Goal: Information Seeking & Learning: Learn about a topic

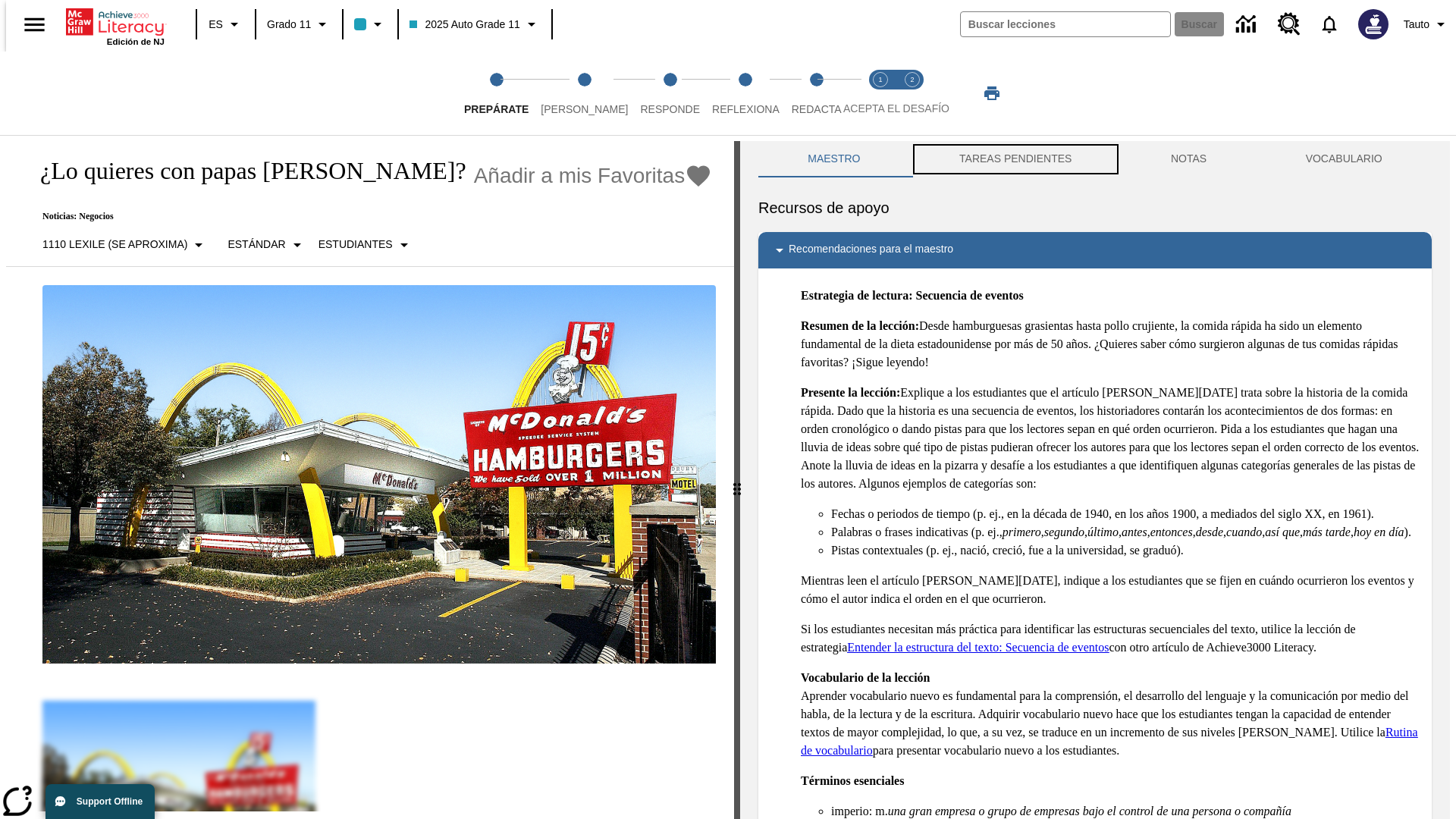
click at [1014, 159] on button "TAREAS PENDIENTES" at bounding box center [1016, 159] width 211 height 37
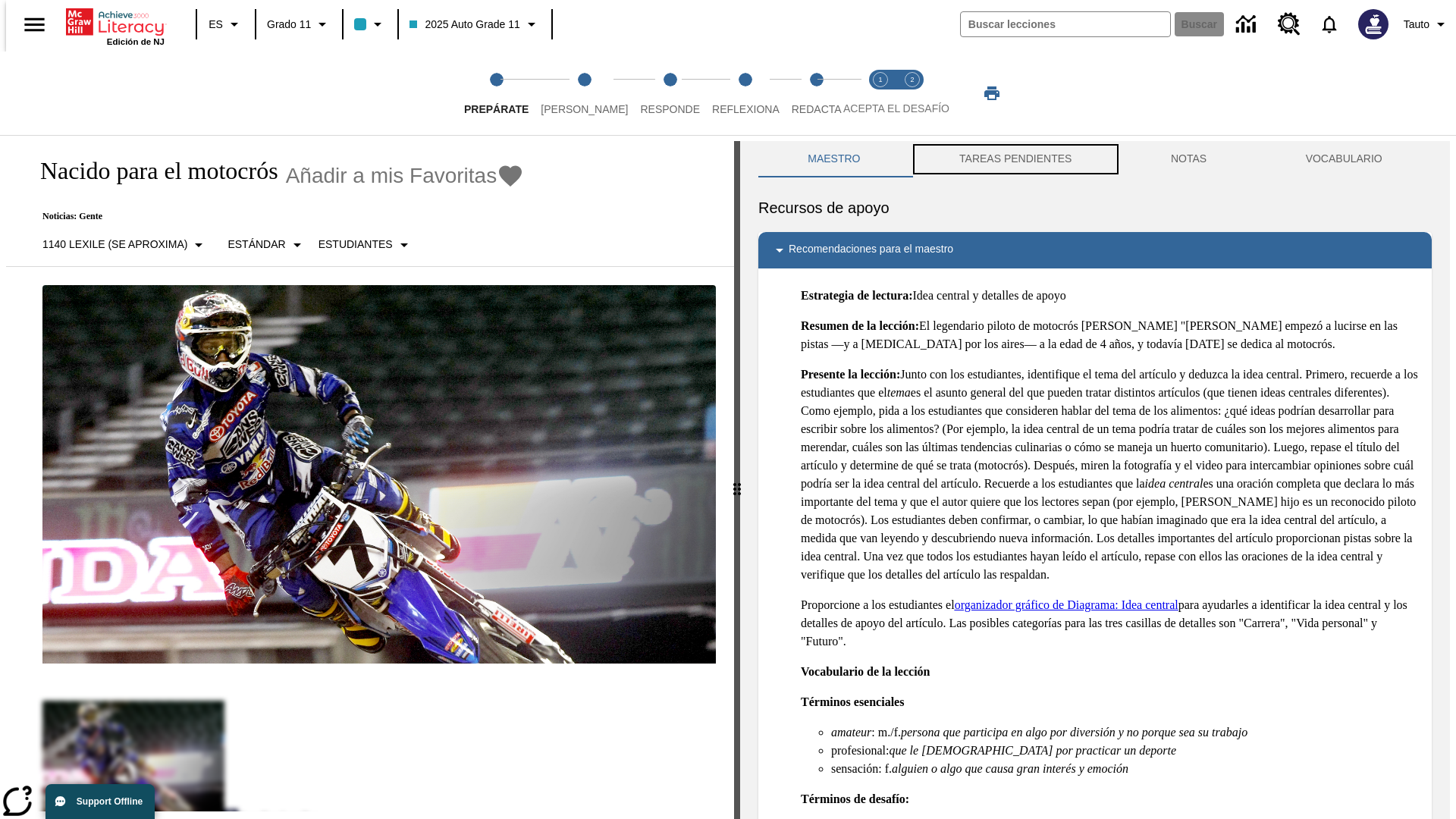
click at [1014, 159] on button "TAREAS PENDIENTES" at bounding box center [1016, 159] width 211 height 37
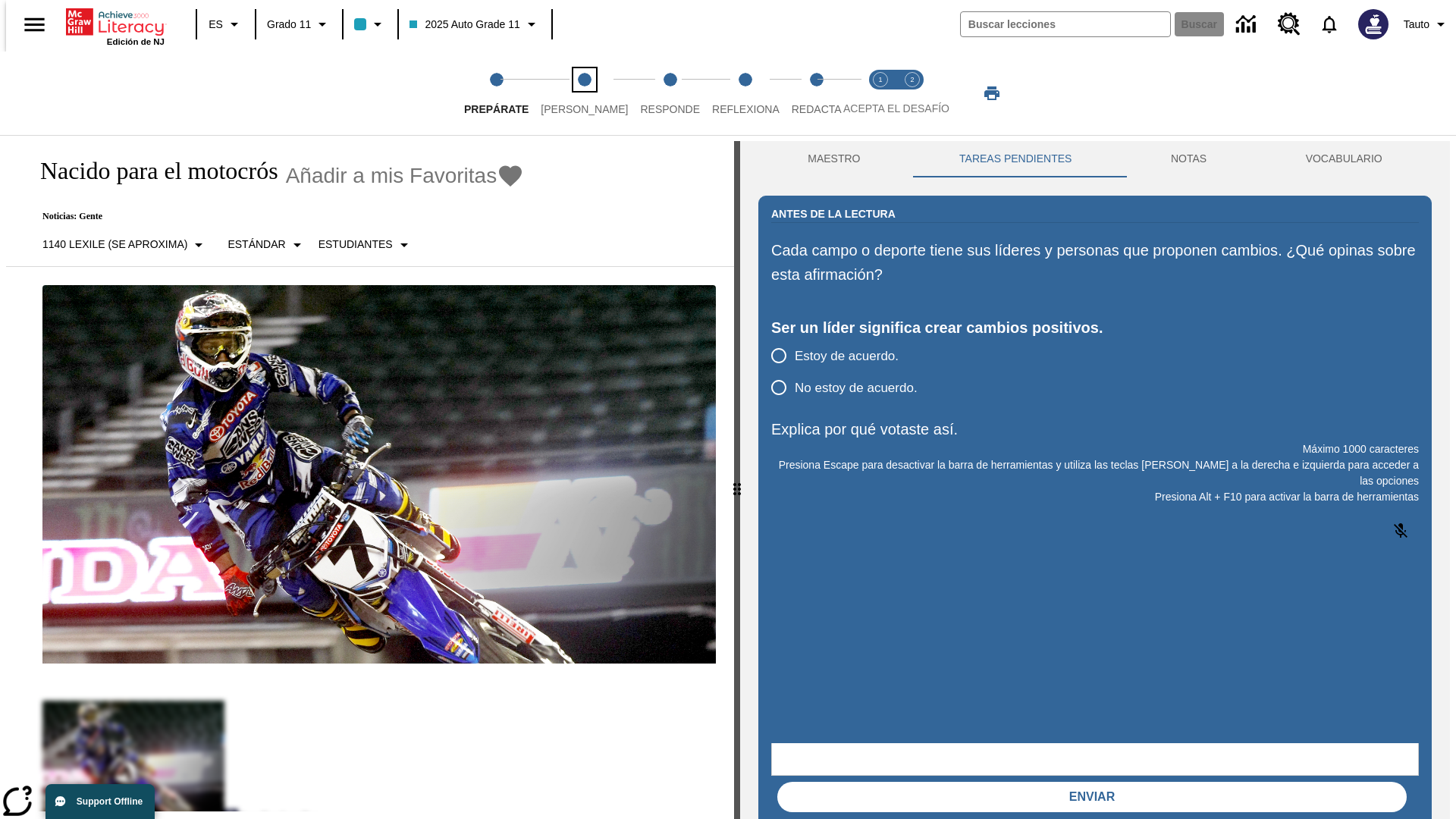
click at [572, 94] on span "[PERSON_NAME]" at bounding box center [585, 103] width 88 height 27
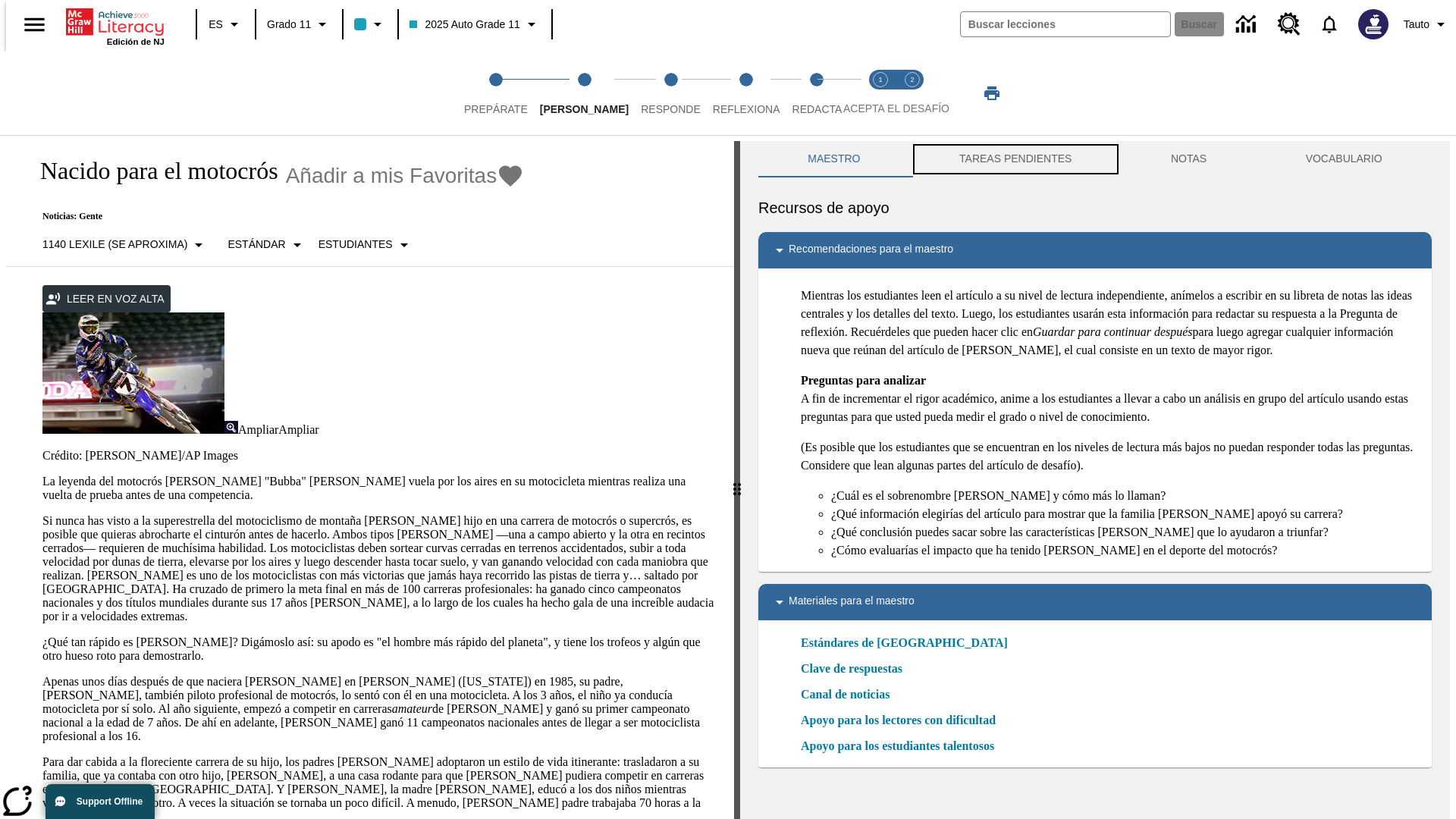
scroll to position [1, 0]
click at [1014, 159] on button "TAREAS PENDIENTES" at bounding box center [1016, 158] width 211 height 37
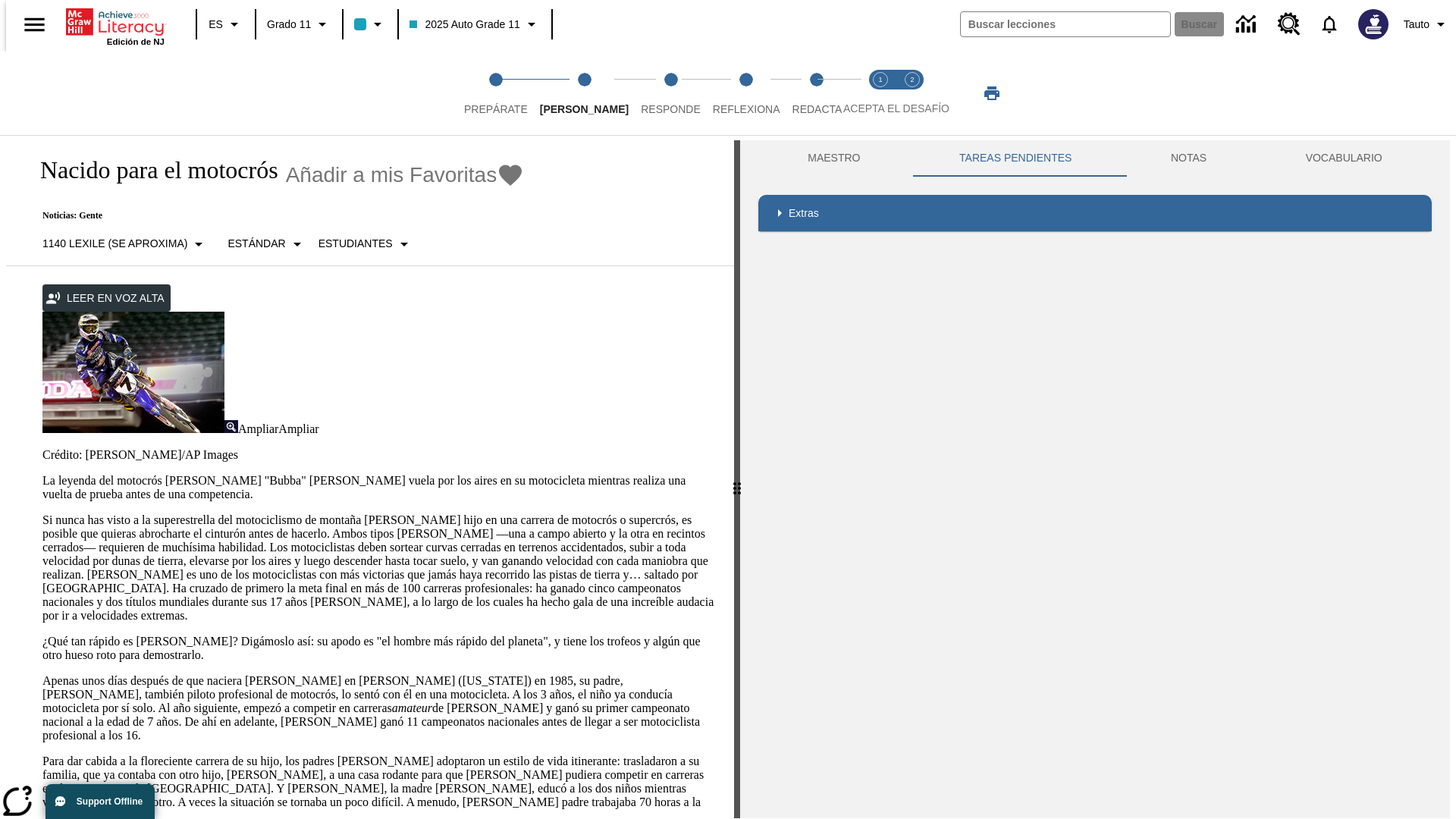
click at [43, 513] on p "Si nunca has visto a la superestrella del motociclismo de montaña [PERSON_NAME]…" at bounding box center [380, 568] width 674 height 110
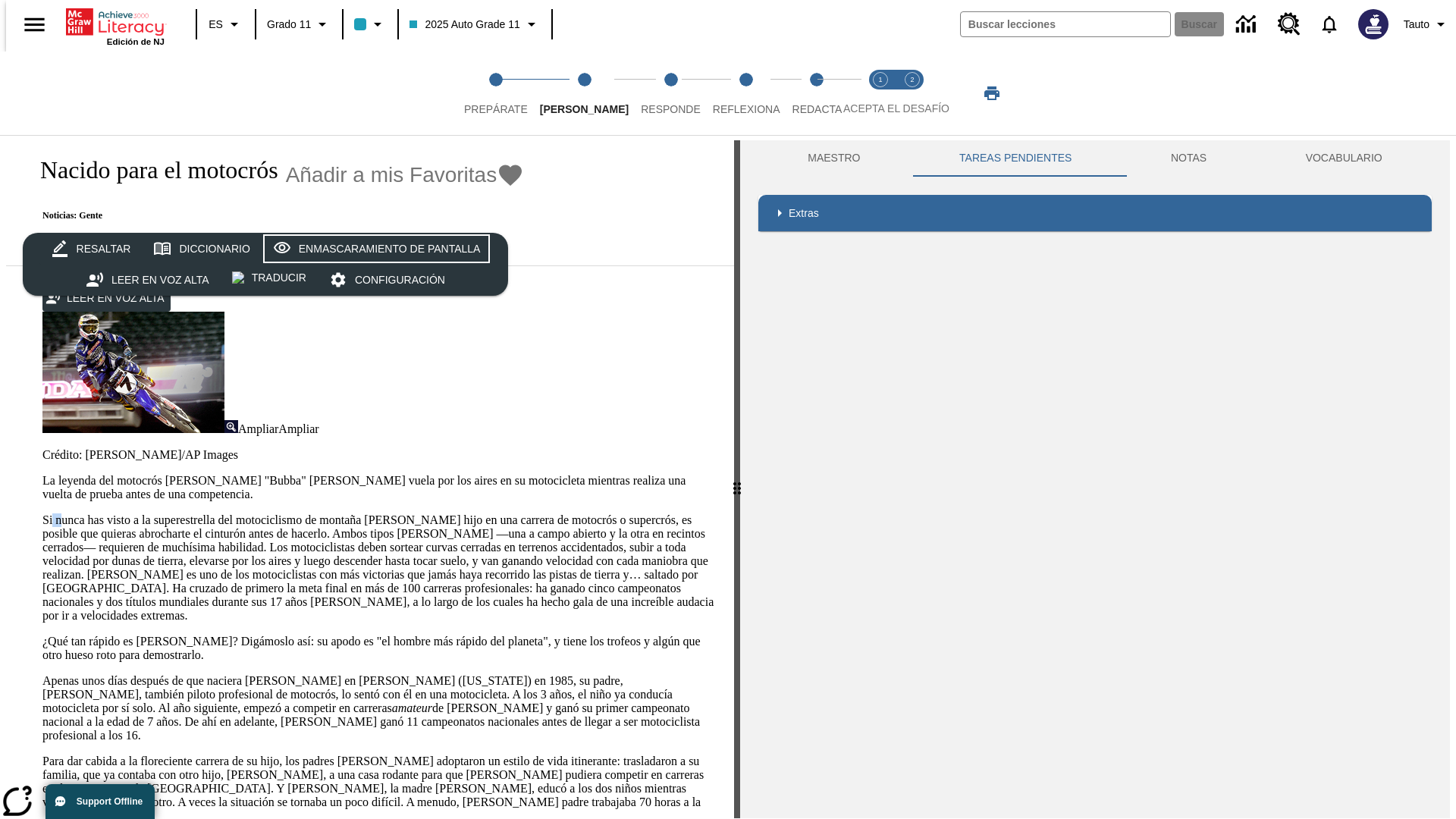
click at [373, 249] on div "Enmascaramiento de pantalla" at bounding box center [390, 248] width 182 height 19
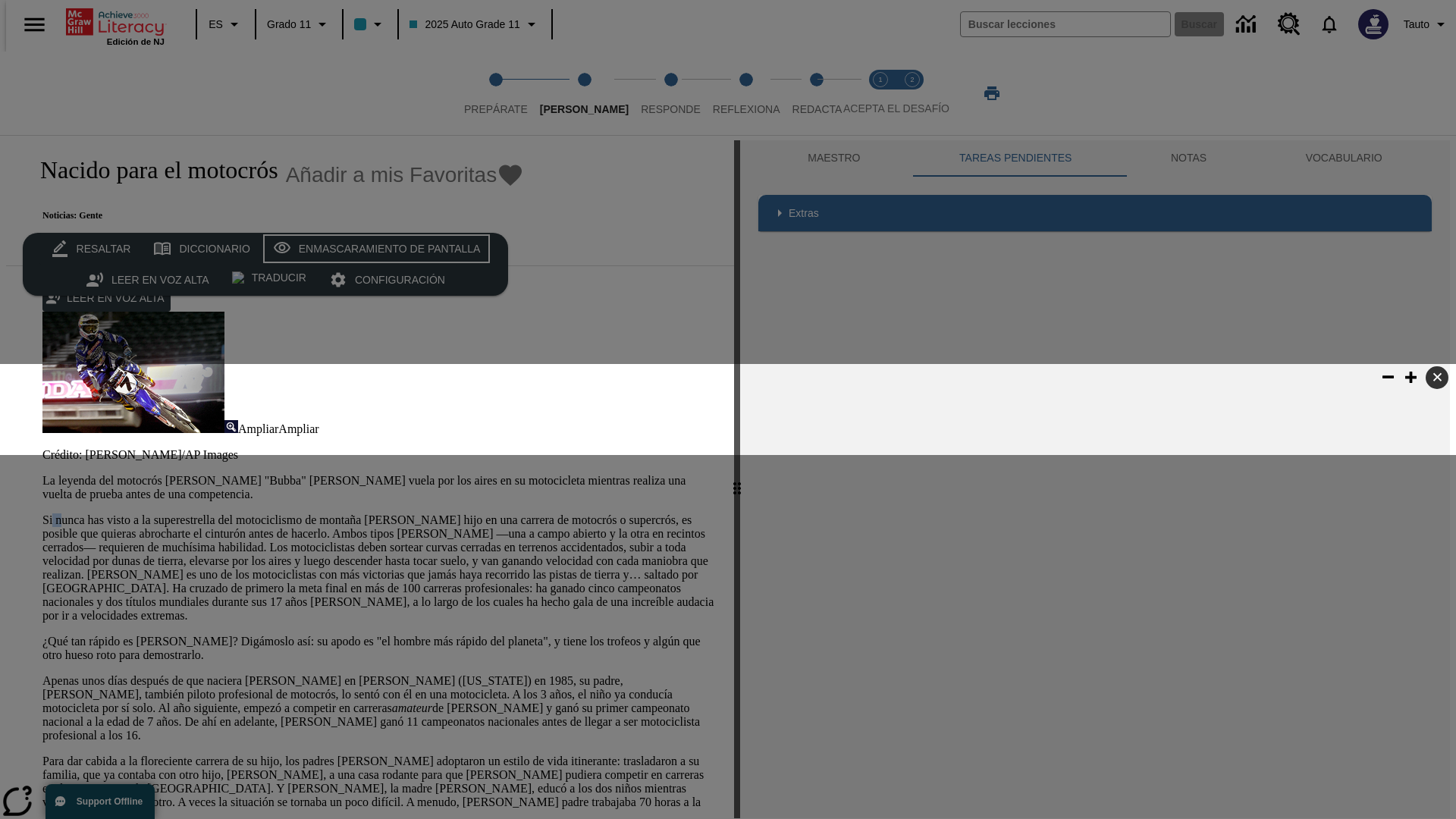
click at [373, 249] on div "Enmascaramiento de pantalla" at bounding box center [390, 248] width 182 height 19
click at [648, 94] on span "Responde" at bounding box center [671, 103] width 60 height 27
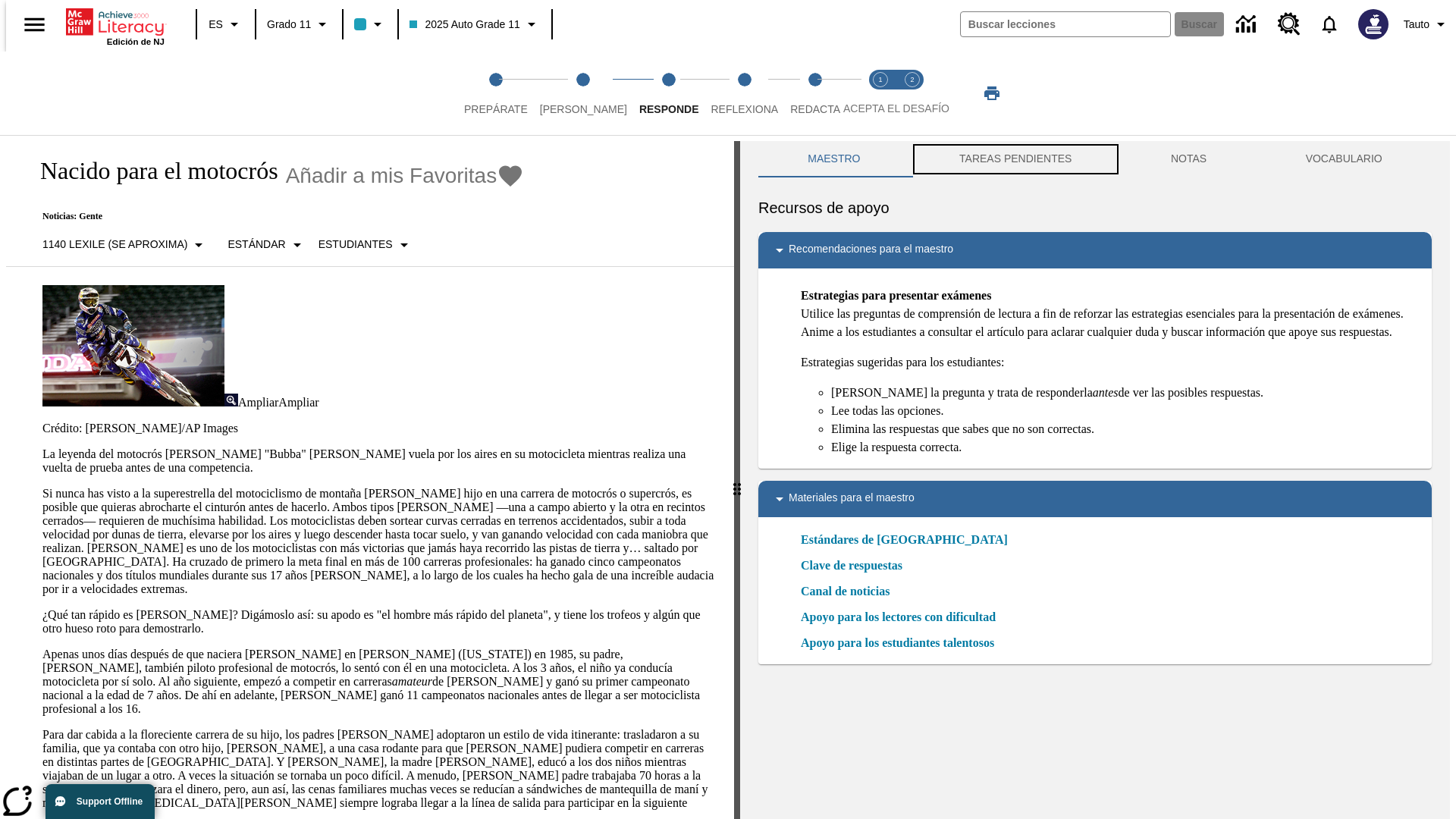
scroll to position [1, 0]
click at [1014, 159] on button "TAREAS PENDIENTES" at bounding box center [1016, 158] width 211 height 37
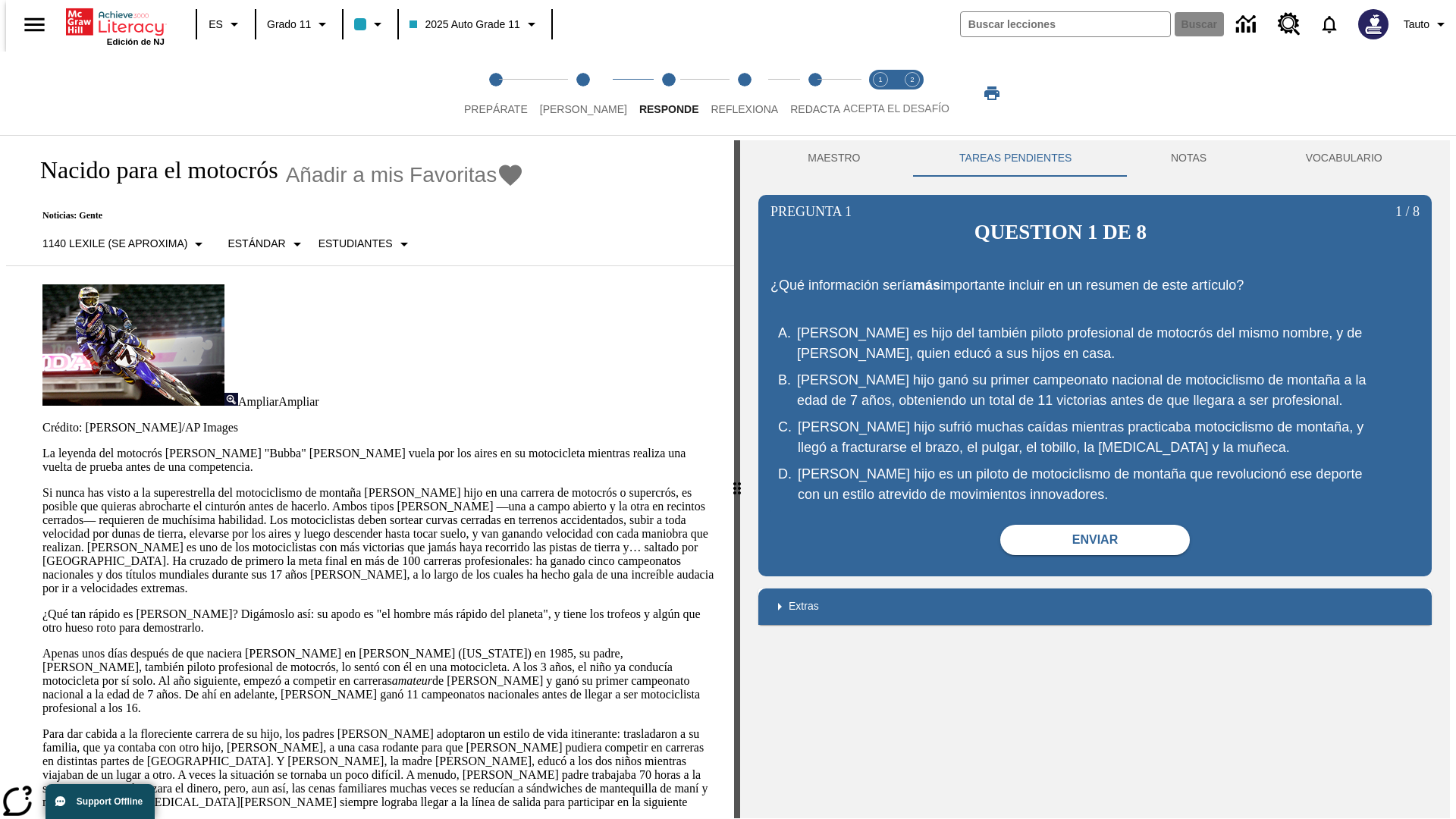
click at [43, 486] on p "Si nunca has visto a la superestrella del motociclismo de montaña [PERSON_NAME]…" at bounding box center [380, 541] width 674 height 110
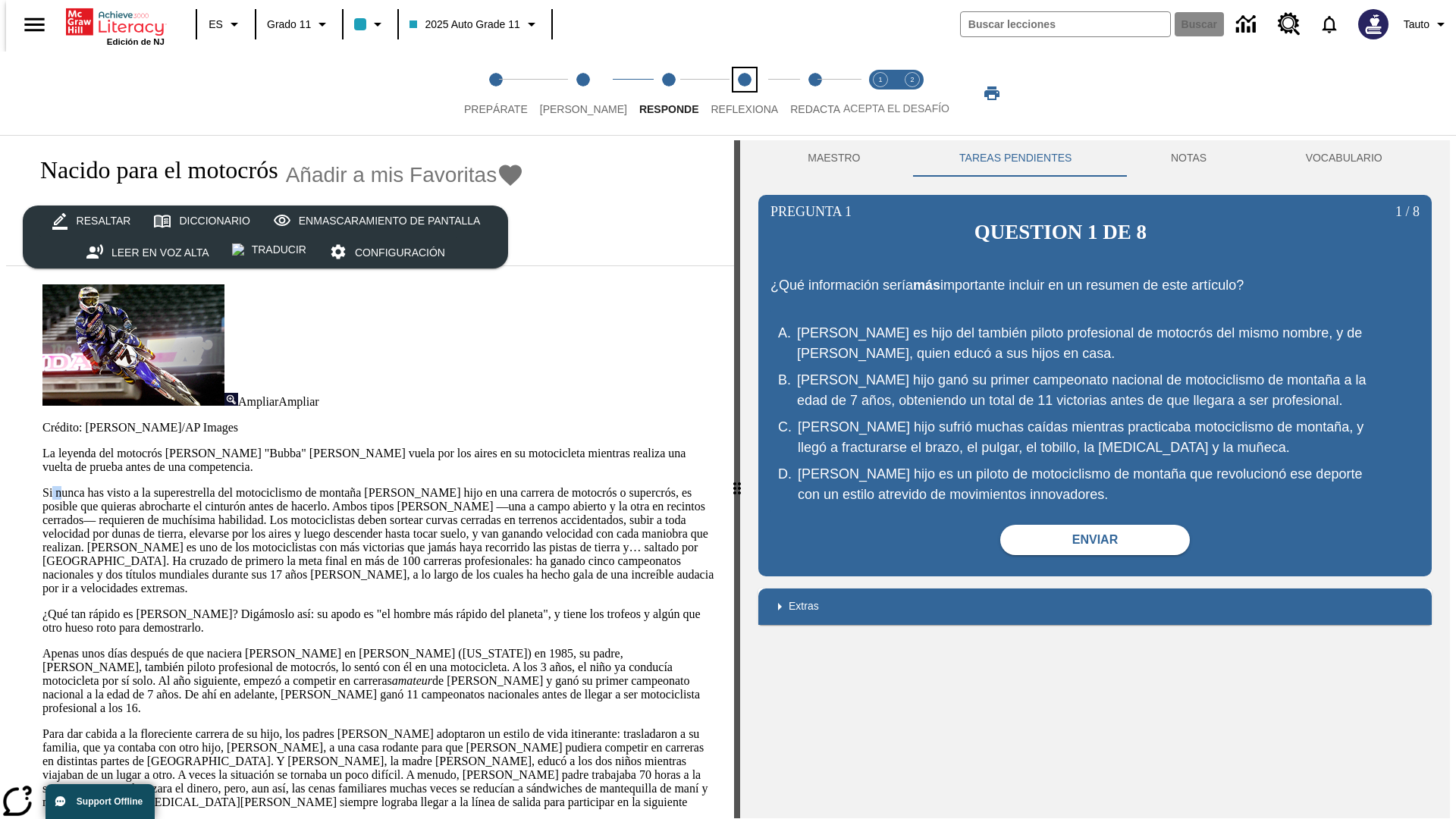
click at [725, 94] on span "Reflexiona" at bounding box center [744, 103] width 68 height 27
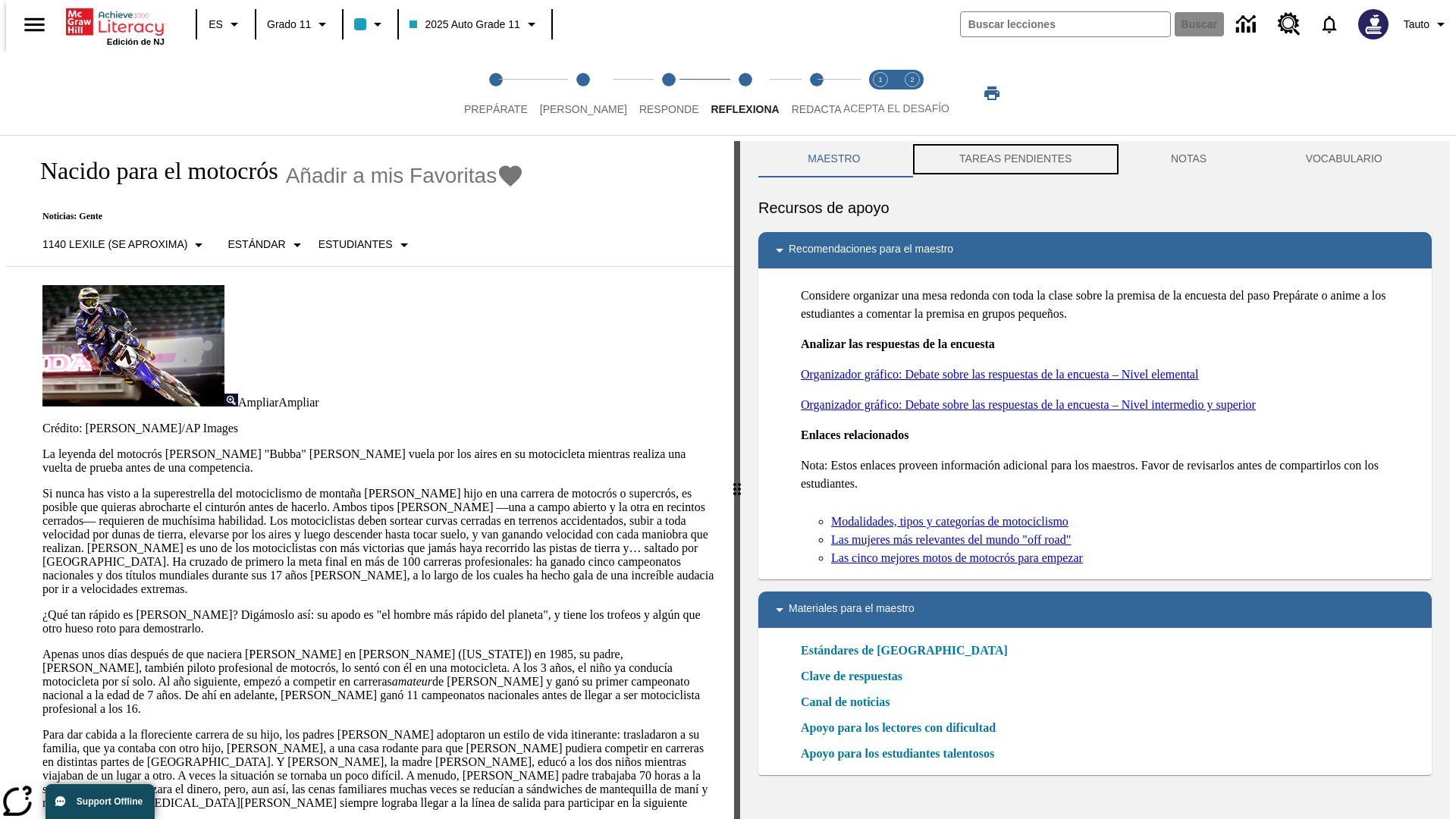
scroll to position [1, 0]
click at [1014, 159] on button "TAREAS PENDIENTES" at bounding box center [1016, 158] width 211 height 37
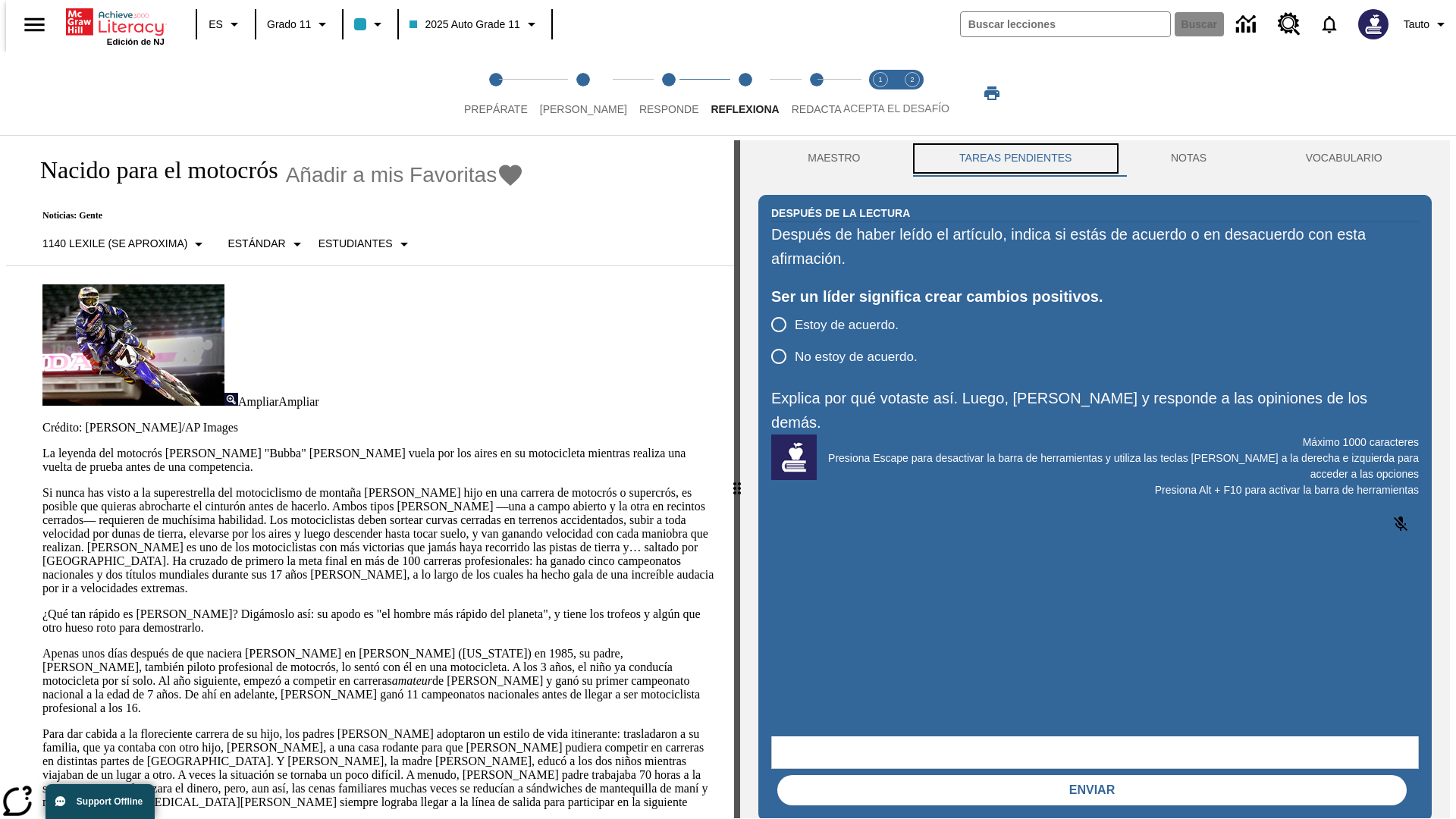
scroll to position [0, 0]
click at [43, 486] on p "Si nunca has visto a la superestrella del motociclismo de montaña [PERSON_NAME]…" at bounding box center [380, 541] width 674 height 110
click at [800, 94] on span "Redacta" at bounding box center [817, 103] width 50 height 27
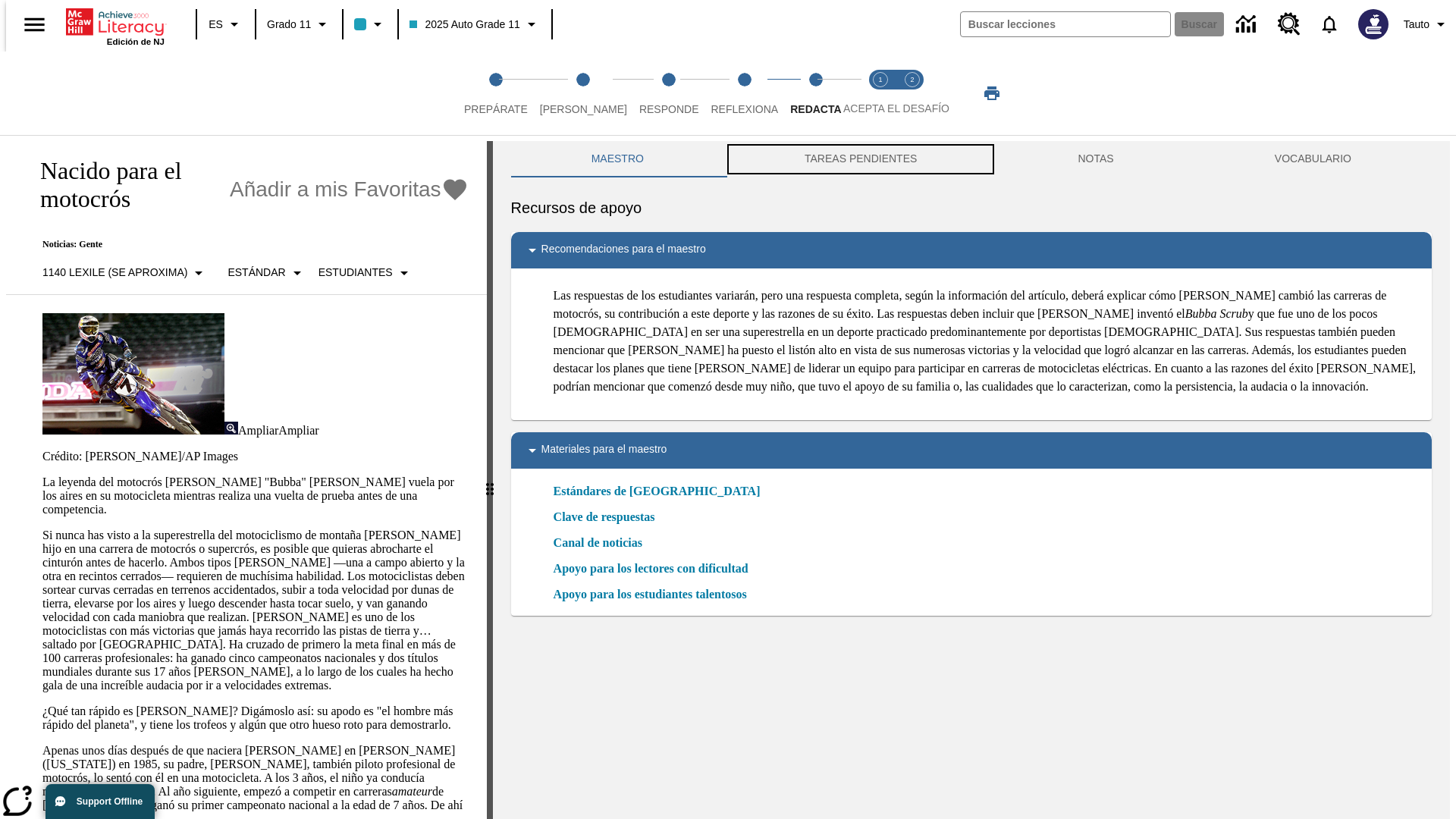
scroll to position [1, 0]
click at [859, 159] on button "TAREAS PENDIENTES" at bounding box center [861, 158] width 273 height 37
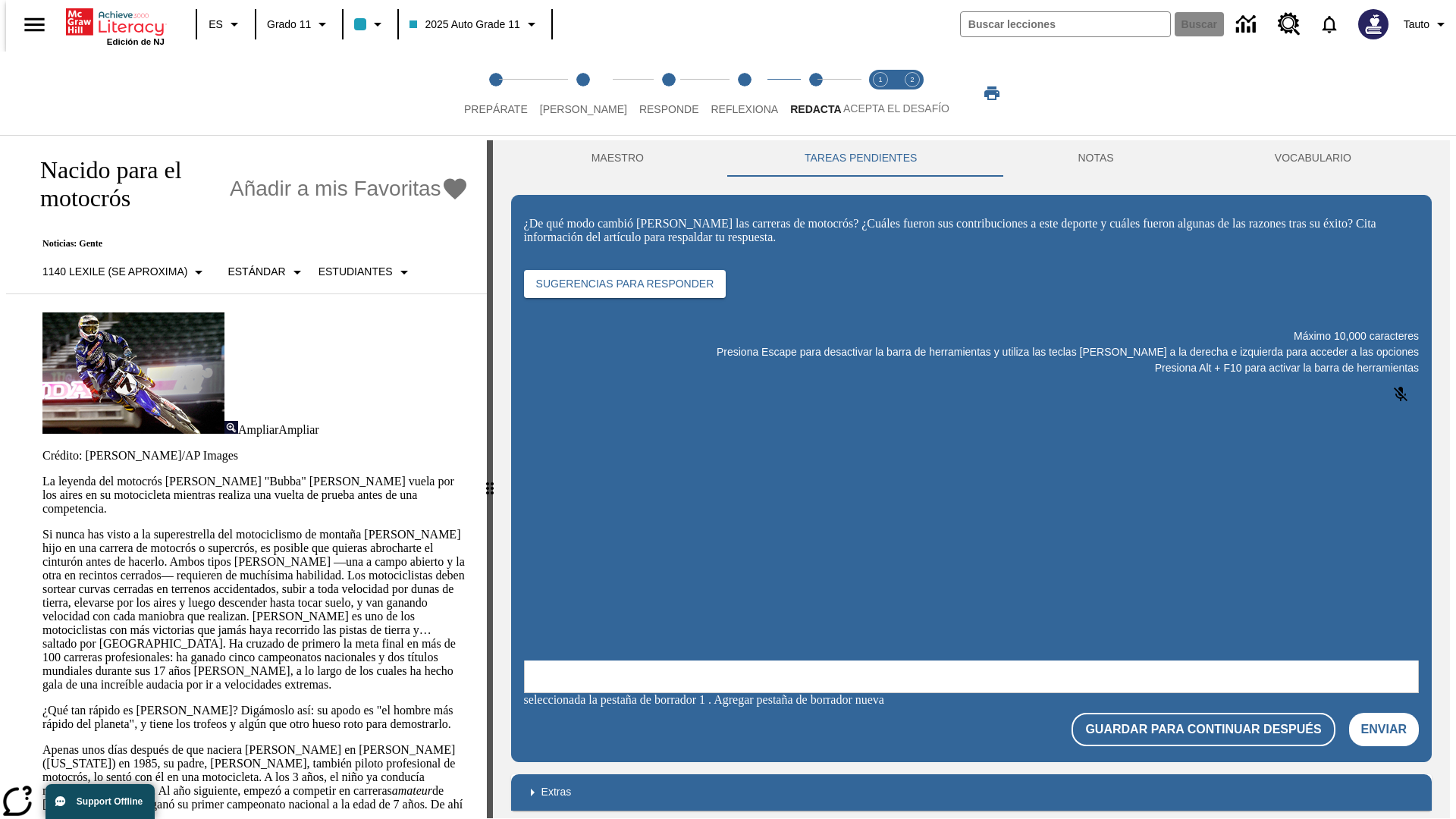
scroll to position [0, 0]
click at [43, 528] on p "Si nunca has visto a la superestrella del motociclismo de montaña [PERSON_NAME]…" at bounding box center [256, 610] width 427 height 163
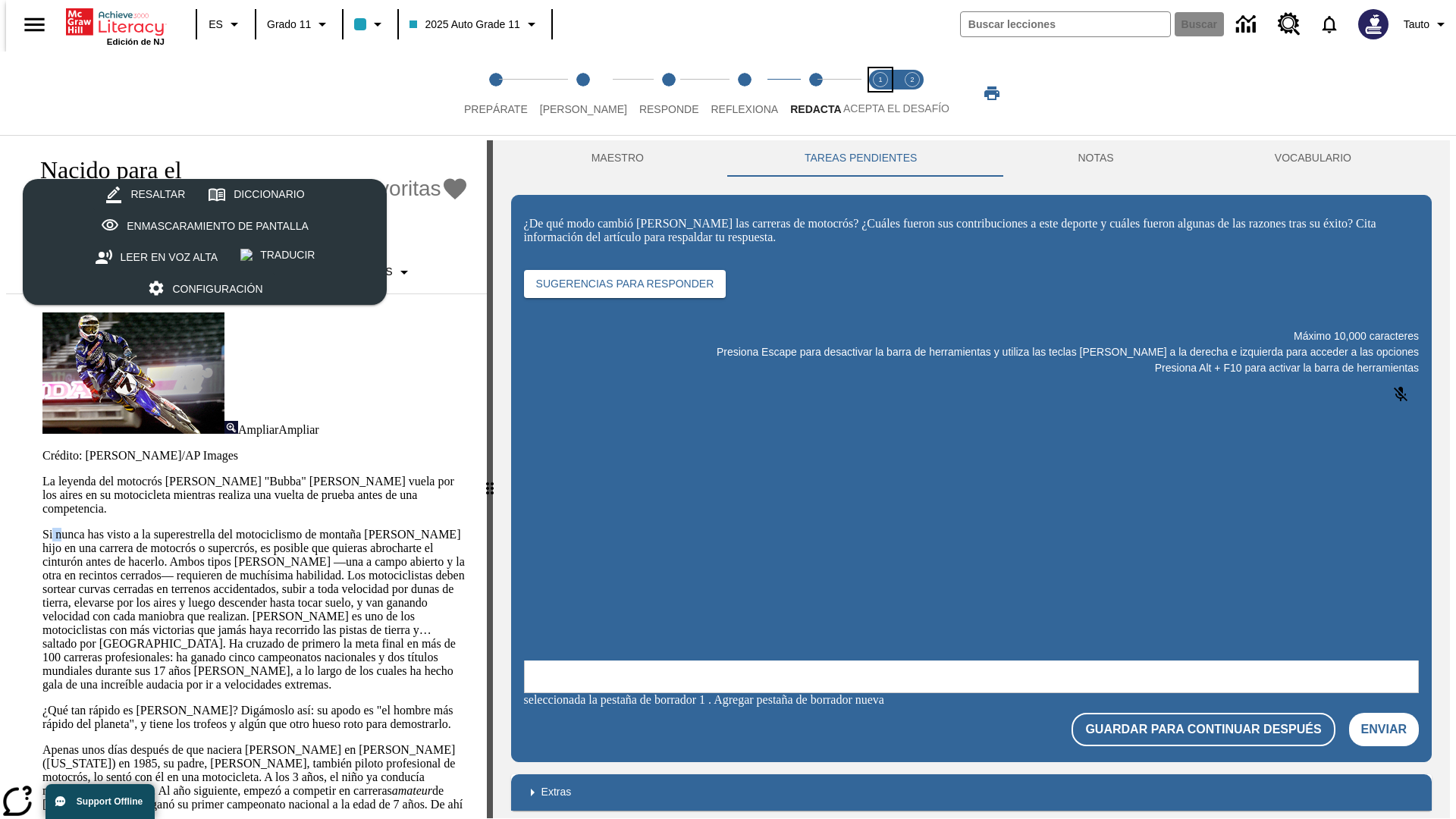
click at [881, 94] on span "Acepta el desafío lee step 1 of 2" at bounding box center [881, 103] width 20 height 27
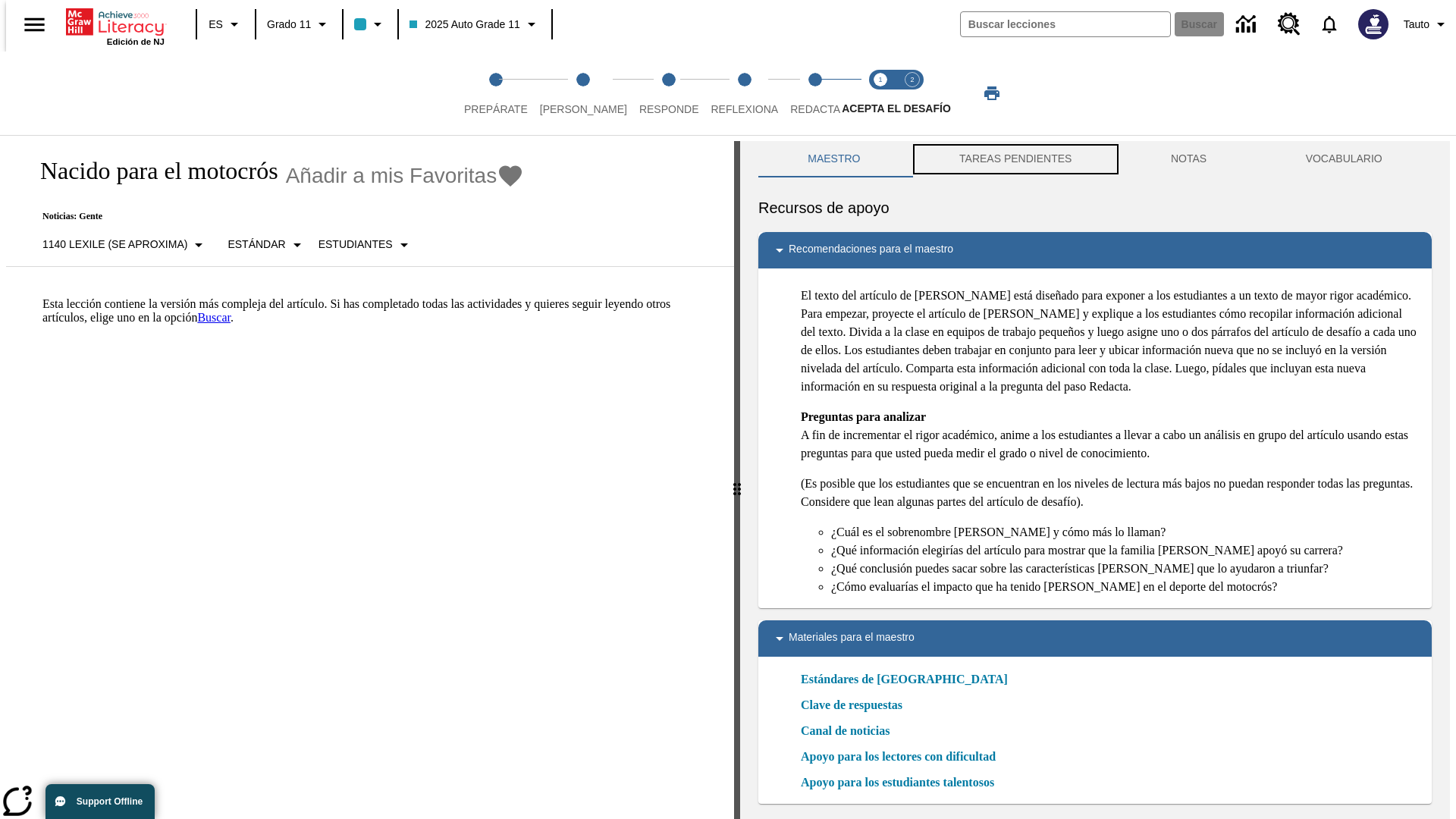
scroll to position [5, 0]
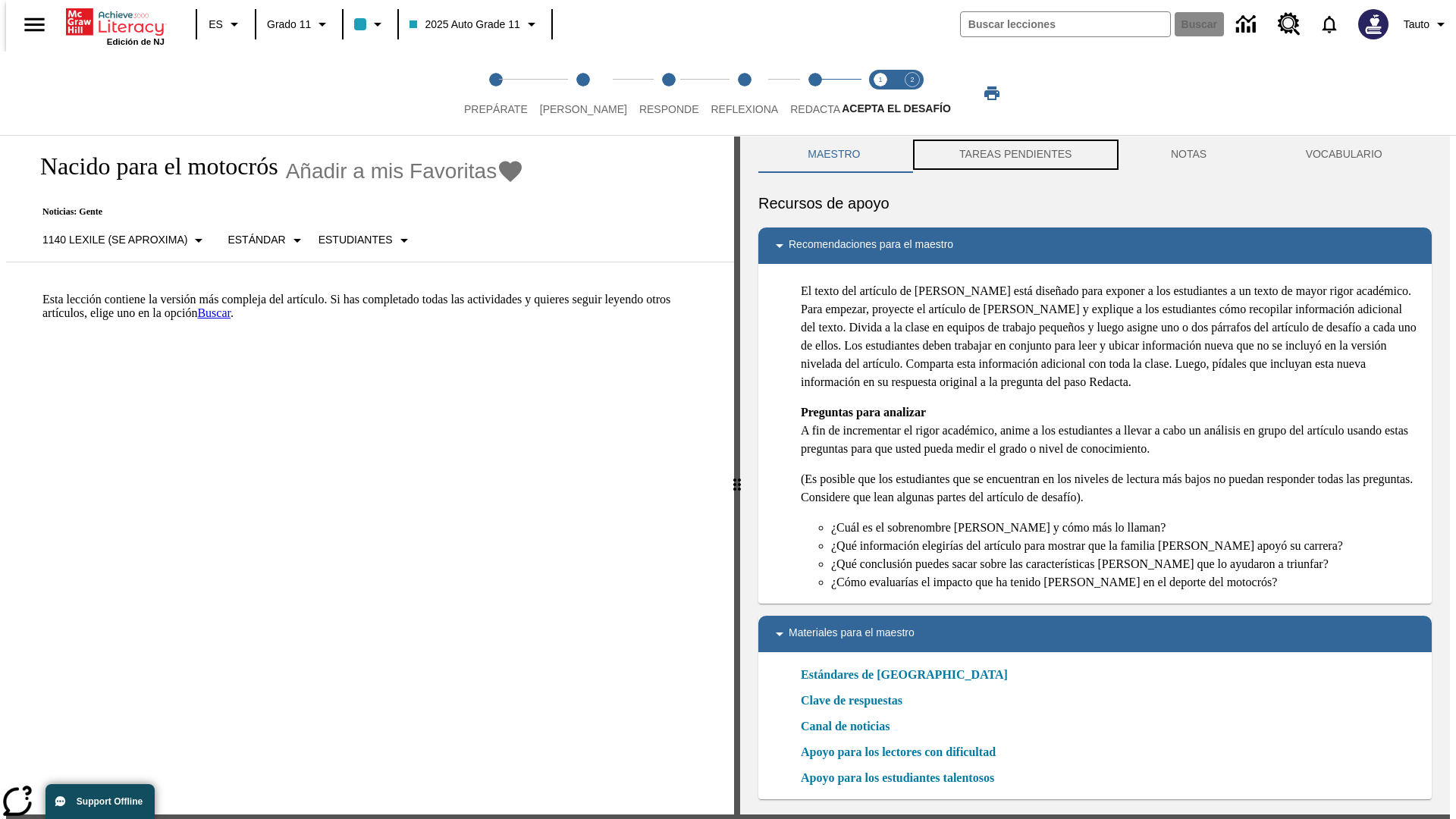
click at [1014, 159] on button "TAREAS PENDIENTES" at bounding box center [1016, 154] width 211 height 37
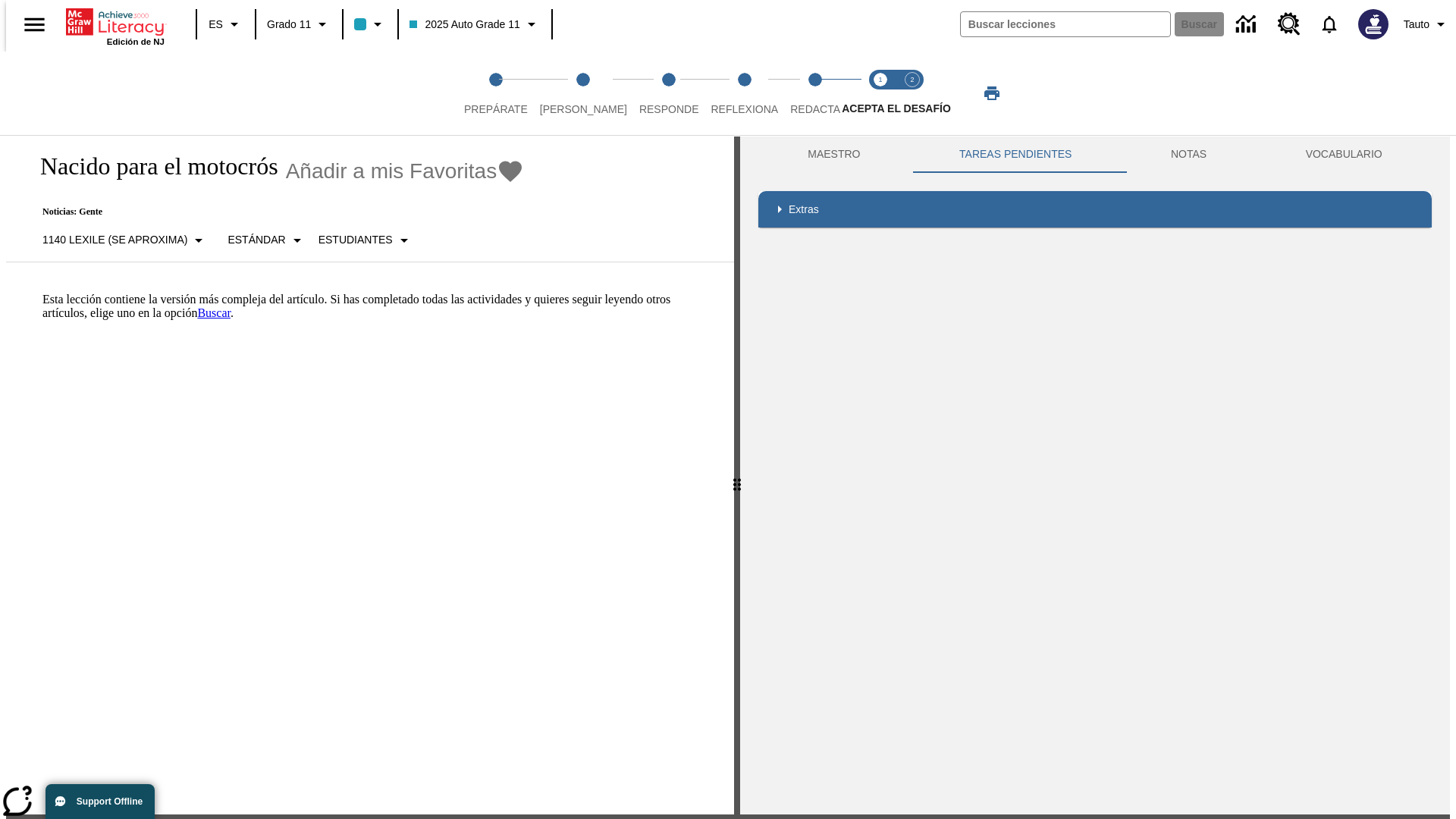
click at [43, 293] on p "Esta lección contiene la versión más compleja del artículo. Si has completado t…" at bounding box center [380, 306] width 674 height 27
